Goal: Find specific page/section: Find specific page/section

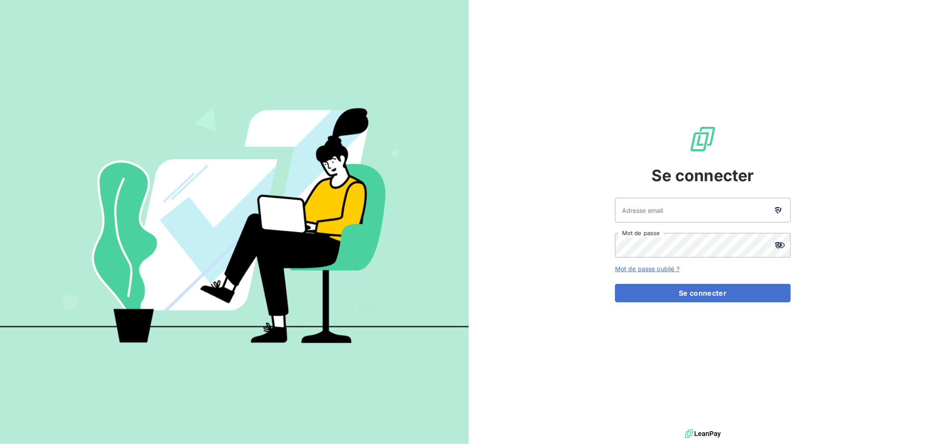
click at [778, 207] on icon at bounding box center [778, 210] width 7 height 7
click at [780, 208] on icon at bounding box center [778, 210] width 7 height 7
type input "[EMAIL_ADDRESS][DOMAIN_NAME]"
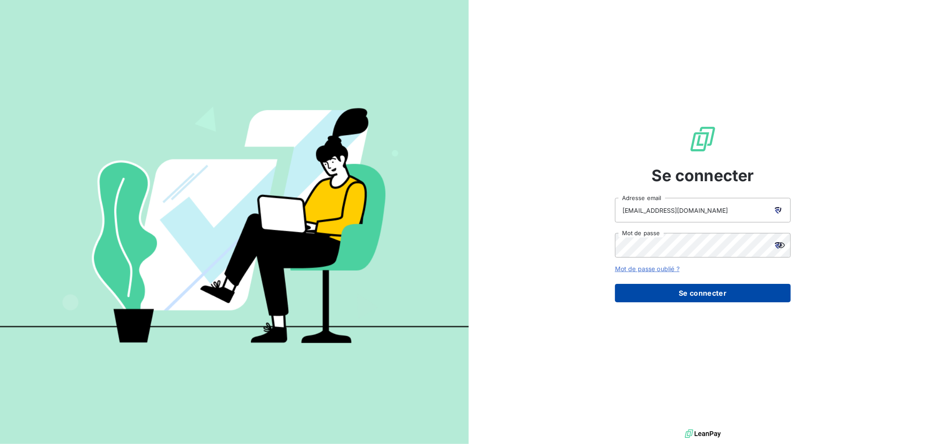
click at [688, 291] on button "Se connecter" at bounding box center [703, 293] width 176 height 18
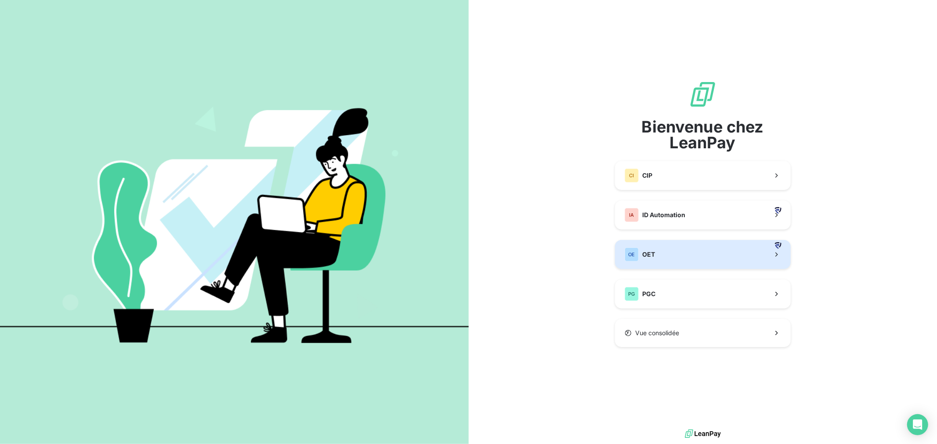
click at [656, 261] on button "OE OET" at bounding box center [703, 254] width 176 height 29
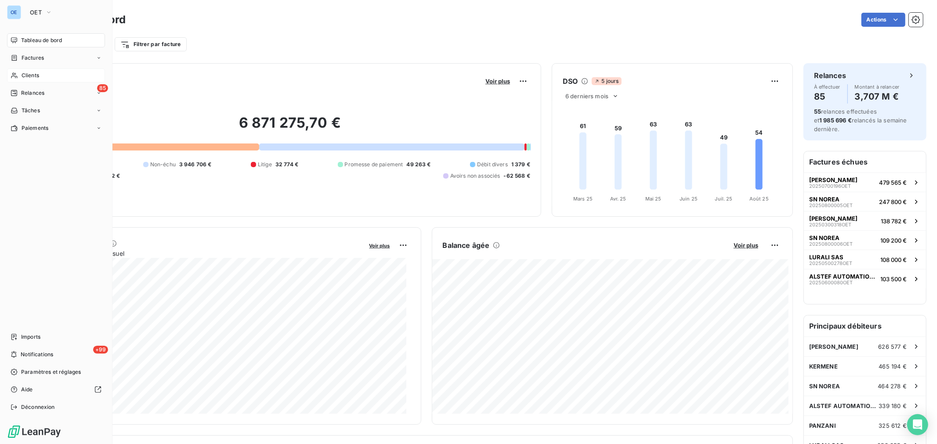
click at [24, 73] on span "Clients" at bounding box center [31, 76] width 18 height 8
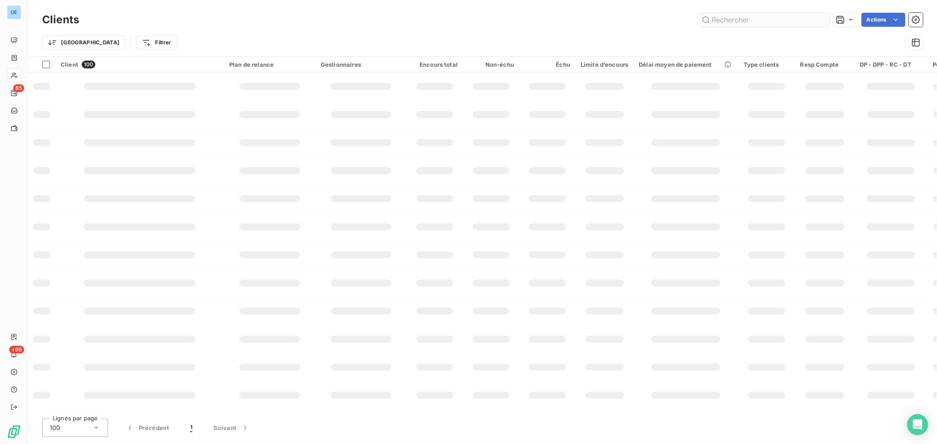
click at [722, 18] on input "text" at bounding box center [764, 20] width 132 height 14
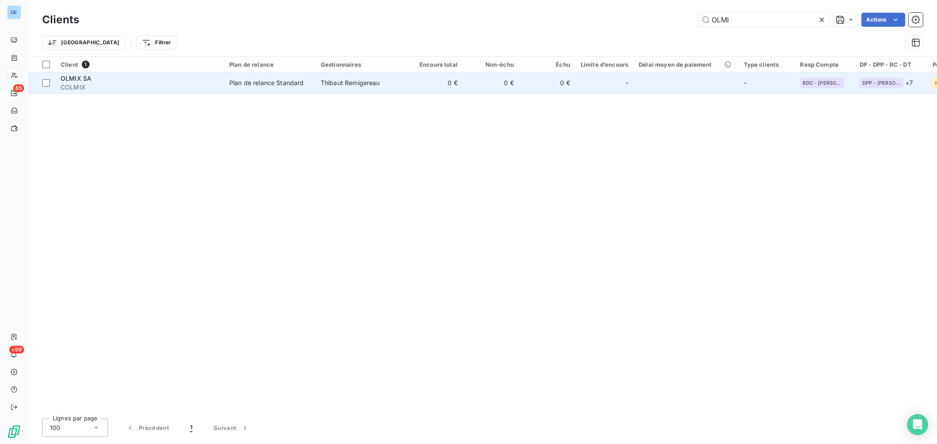
type input "OLMI"
click at [72, 79] on span "OLMIX SA" at bounding box center [76, 78] width 31 height 7
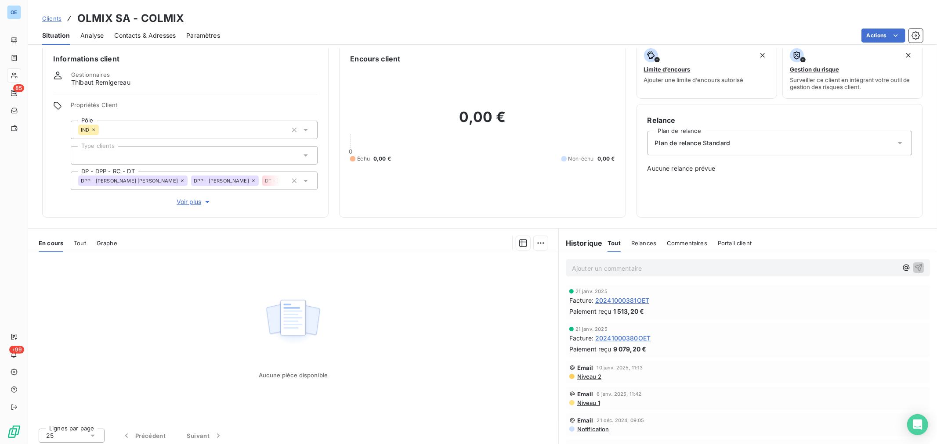
scroll to position [14, 0]
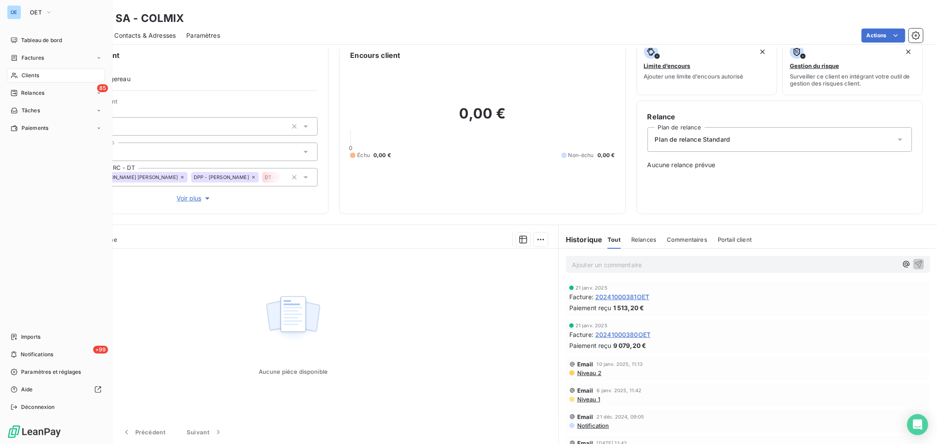
click at [19, 11] on div "OE" at bounding box center [14, 12] width 14 height 14
click at [33, 11] on span "OET" at bounding box center [36, 12] width 12 height 7
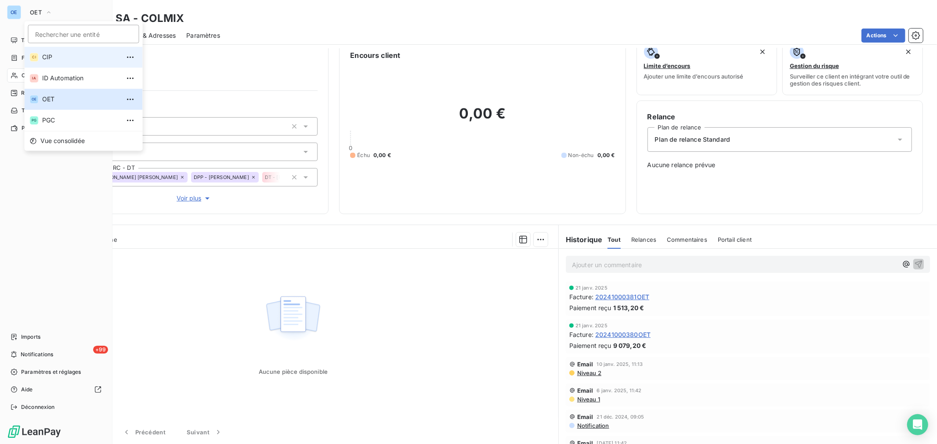
click at [46, 59] on span "CIP" at bounding box center [81, 57] width 78 height 9
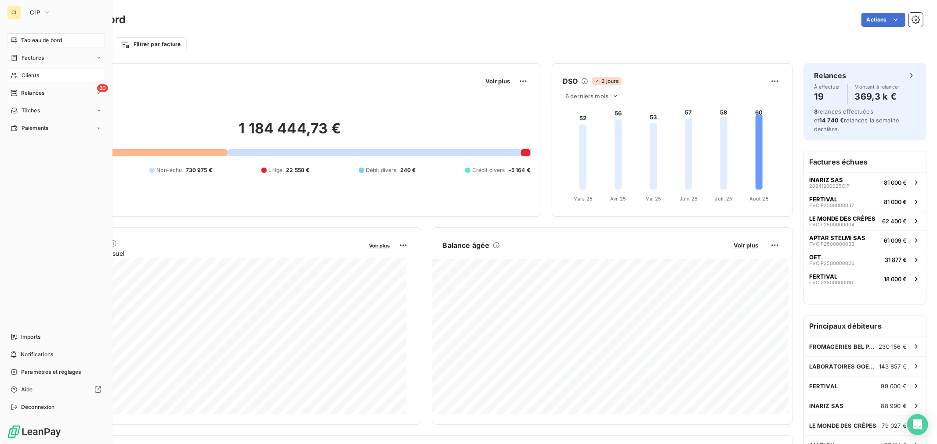
click at [24, 76] on span "Clients" at bounding box center [31, 76] width 18 height 8
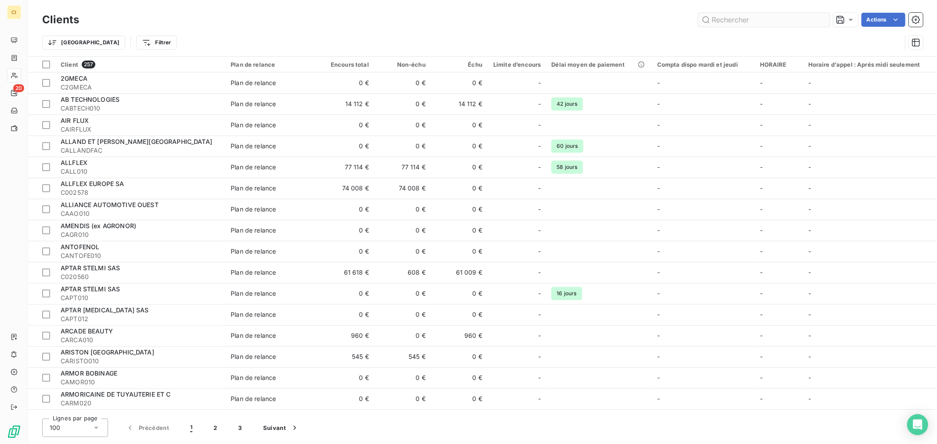
click at [737, 22] on input "text" at bounding box center [764, 20] width 132 height 14
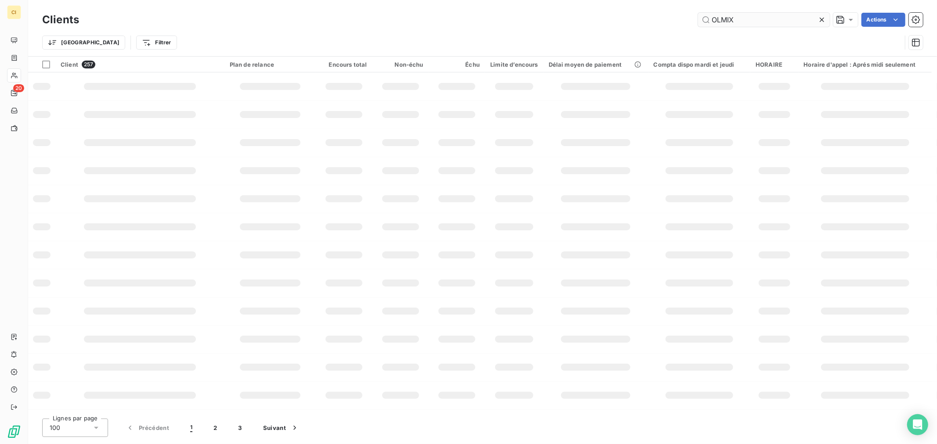
type input "OLMIX"
